Goal: Book appointment/travel/reservation

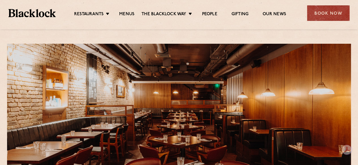
drag, startPoint x: 362, startPoint y: 21, endPoint x: 357, endPoint y: 13, distance: 8.9
click at [130, 13] on link "Menus" at bounding box center [126, 15] width 15 height 6
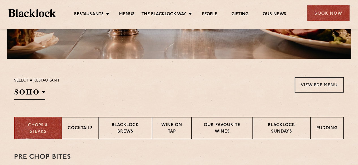
scroll to position [146, 0]
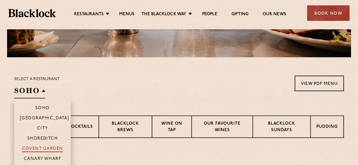
click at [47, 148] on p "Covent Garden" at bounding box center [42, 150] width 41 height 6
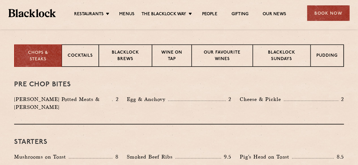
scroll to position [207, 0]
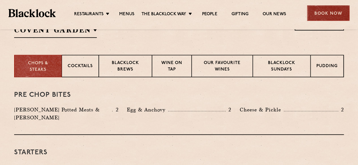
click at [327, 7] on div "Book Now" at bounding box center [328, 13] width 42 height 16
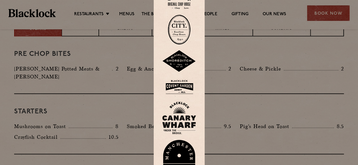
scroll to position [239, 0]
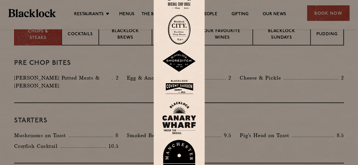
click at [174, 91] on img at bounding box center [179, 87] width 34 height 18
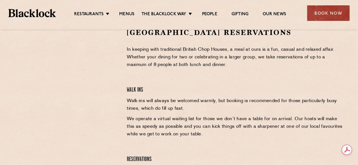
scroll to position [195, 0]
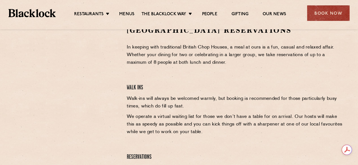
drag, startPoint x: 362, startPoint y: 36, endPoint x: 362, endPoint y: 93, distance: 56.3
click at [358, 93] on html "Restaurants The Blacklock Way Menus News Gifting Our People Restaurants Soho Ci…" at bounding box center [179, 77] width 358 height 544
